Goal: Find contact information: Find contact information

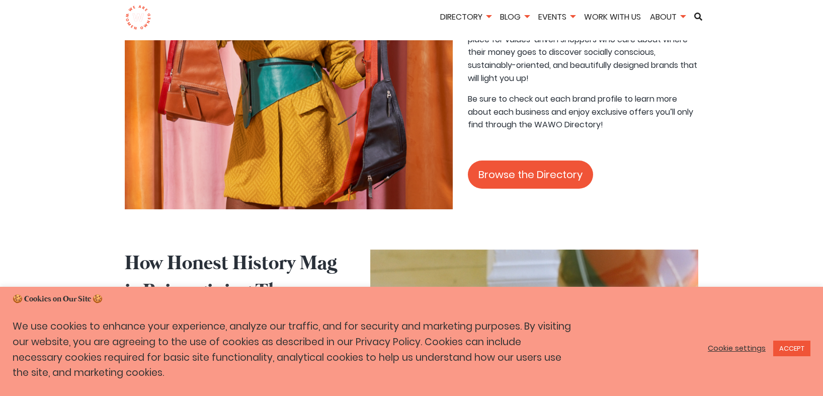
scroll to position [1177, 0]
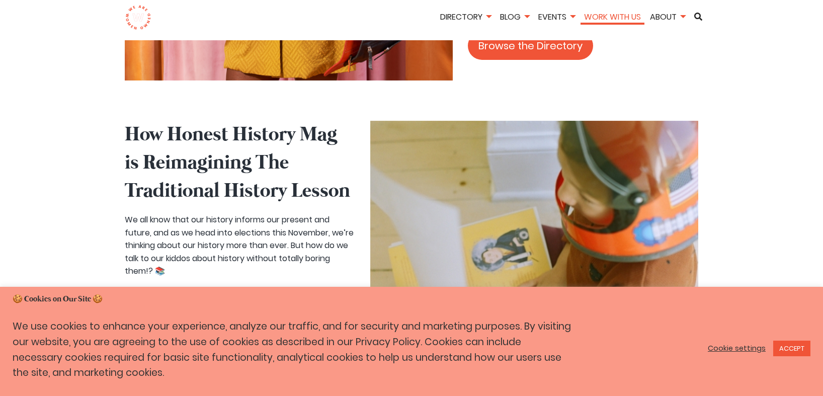
click at [617, 18] on link "Work With Us" at bounding box center [613, 17] width 64 height 12
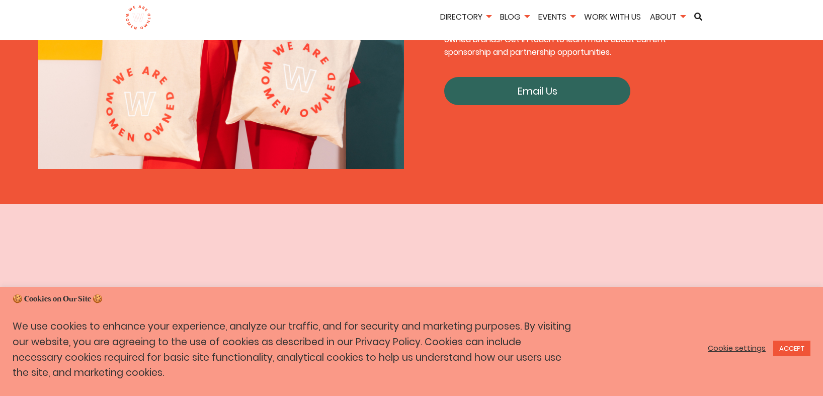
scroll to position [1709, 0]
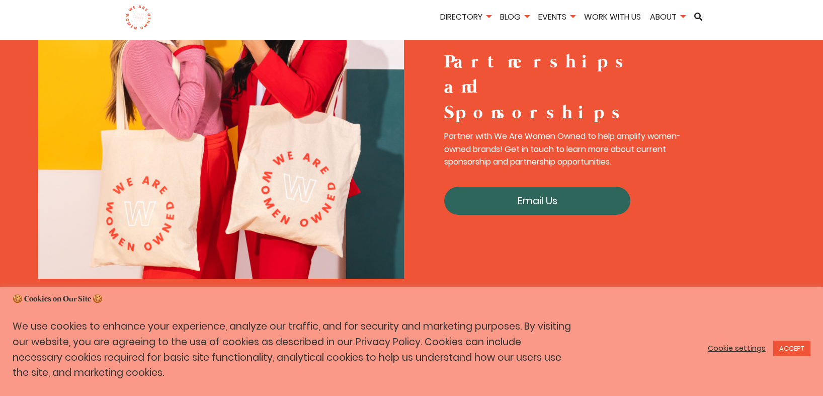
click at [544, 187] on link "Email Us" at bounding box center [537, 201] width 186 height 28
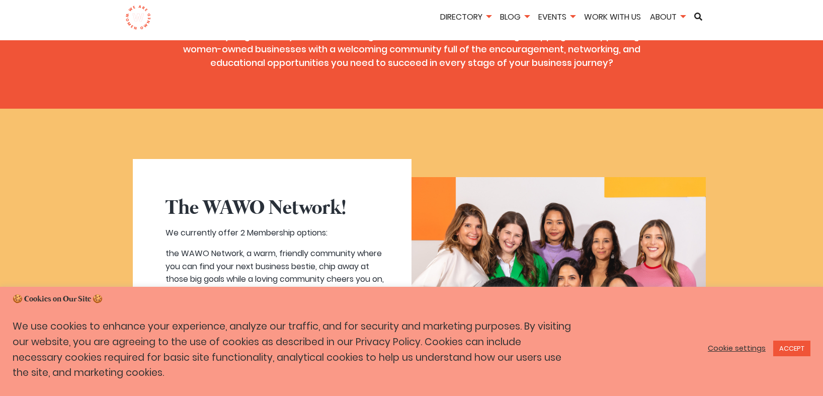
scroll to position [0, 0]
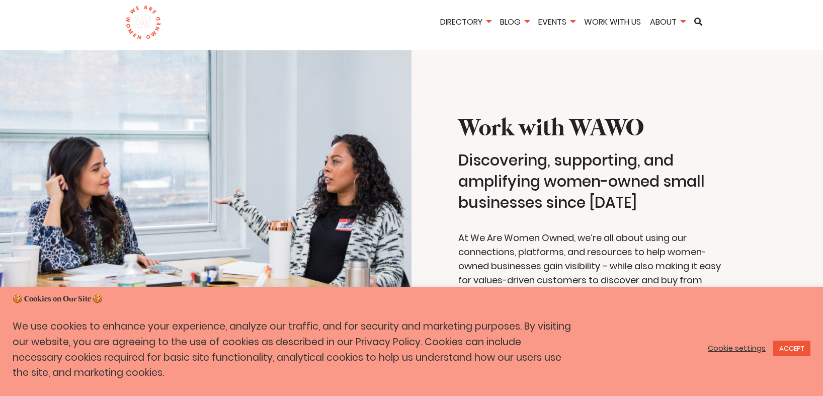
click at [146, 28] on img at bounding box center [143, 22] width 36 height 35
